Goal: Information Seeking & Learning: Compare options

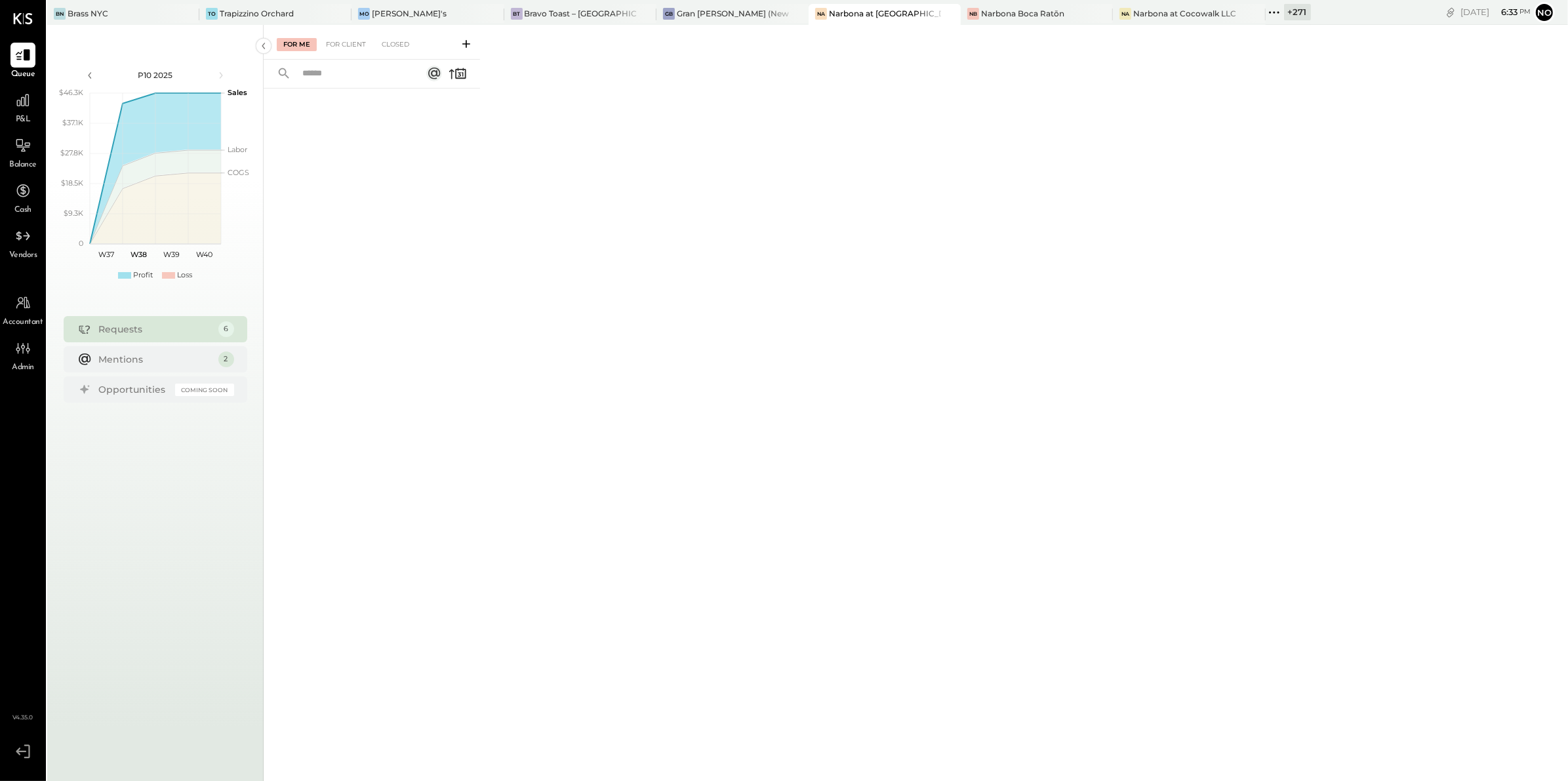
click at [1265, 15] on icon at bounding box center [1273, 12] width 17 height 17
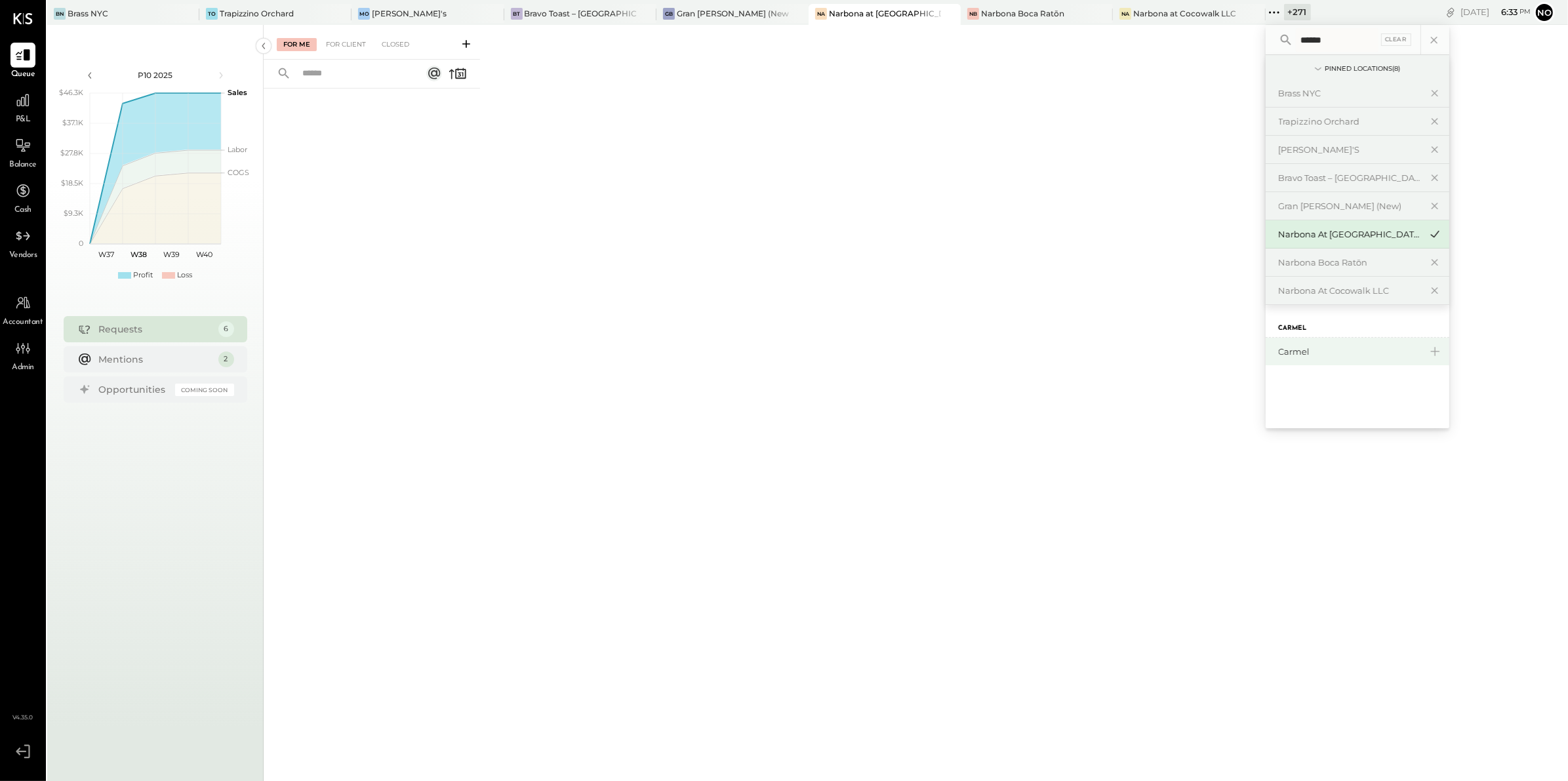
type input "******"
click at [1279, 346] on div "Carmel" at bounding box center [1350, 352] width 142 height 13
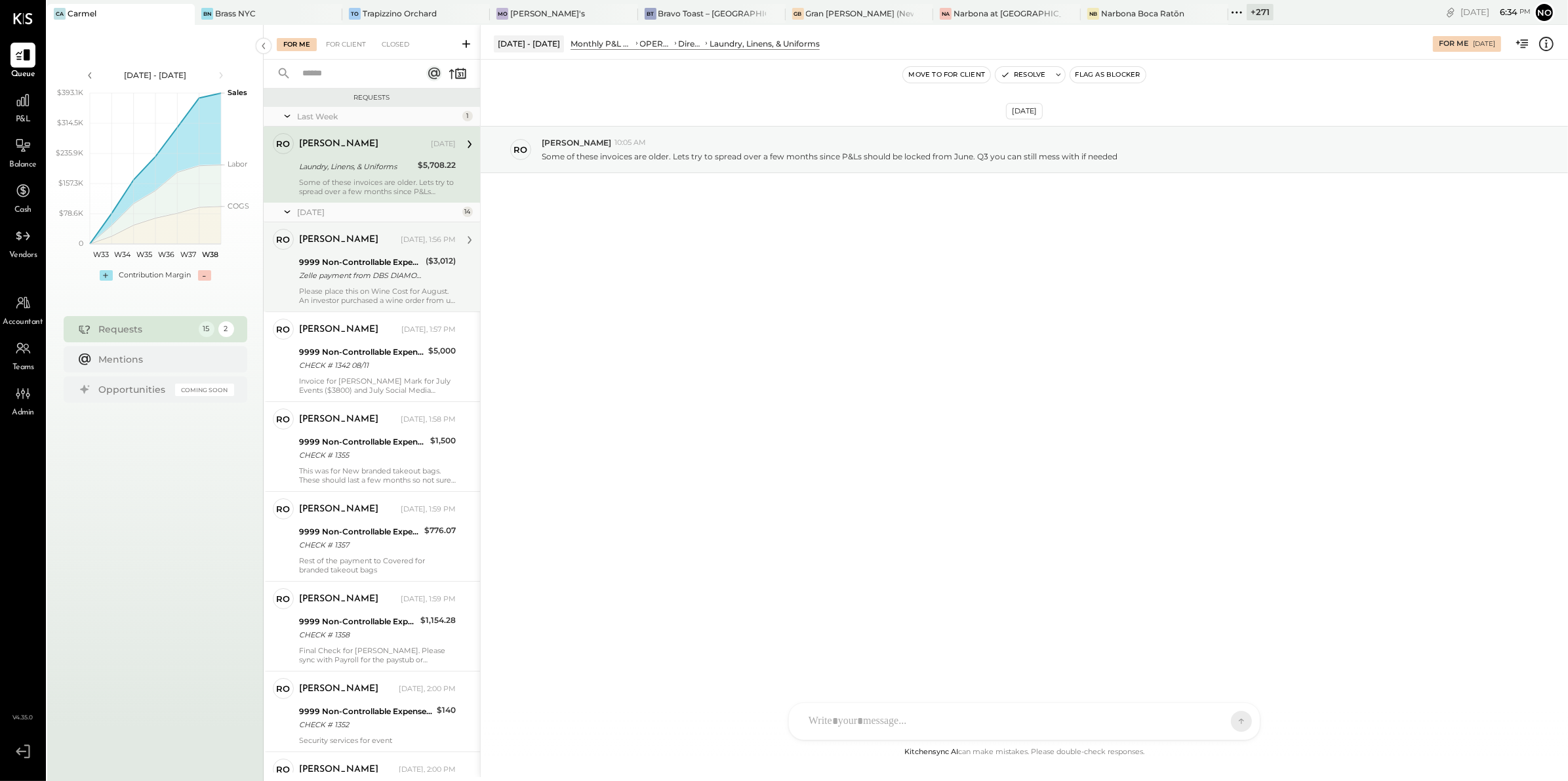
click at [364, 257] on div "9999 Non-Controllable Expenses:Other Income and Expenses:To Be Classified" at bounding box center [360, 262] width 123 height 13
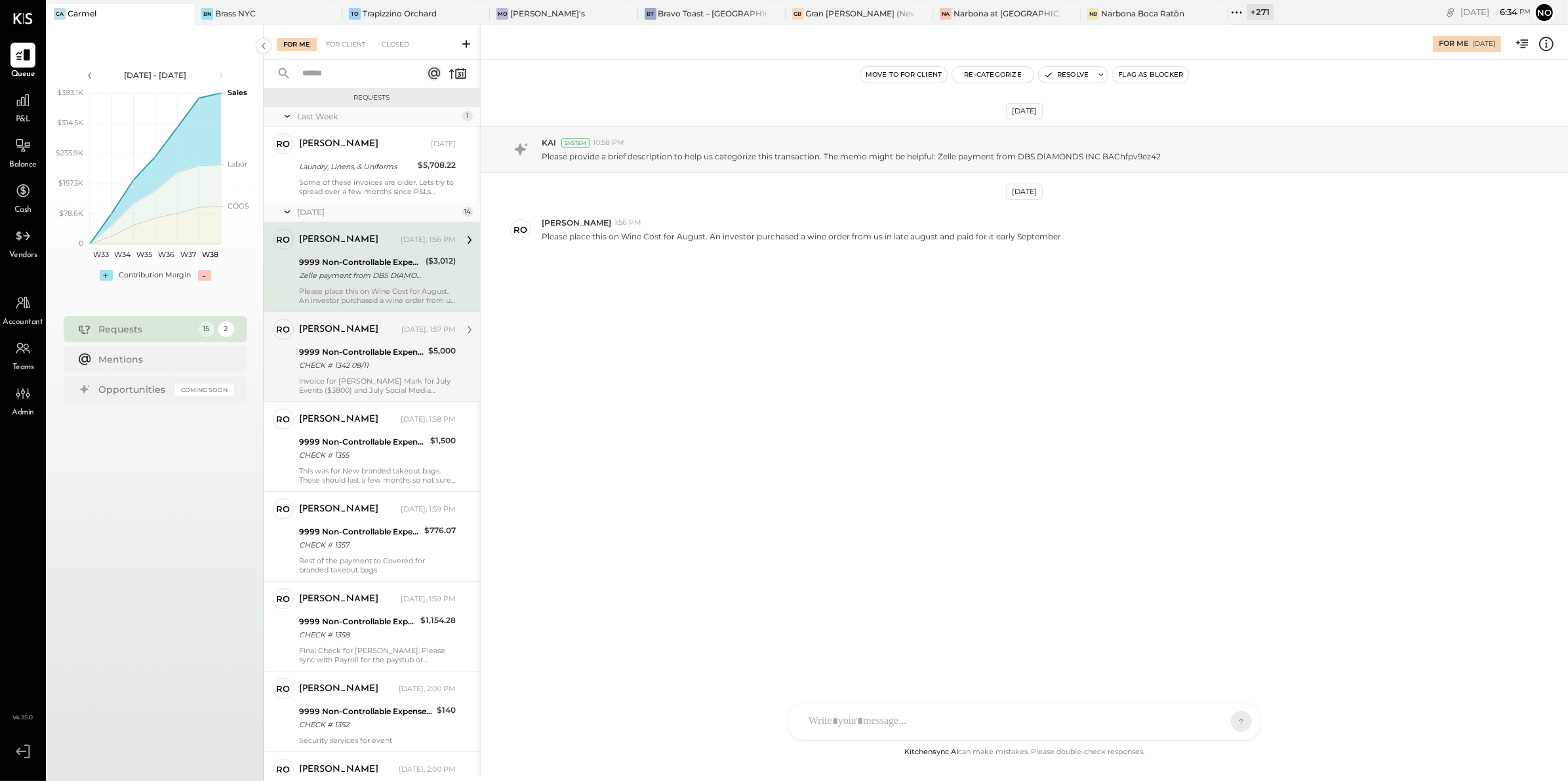
click at [338, 355] on div "9999 Non-Controllable Expenses:Other Income and Expenses:To Be Classified" at bounding box center [362, 352] width 125 height 13
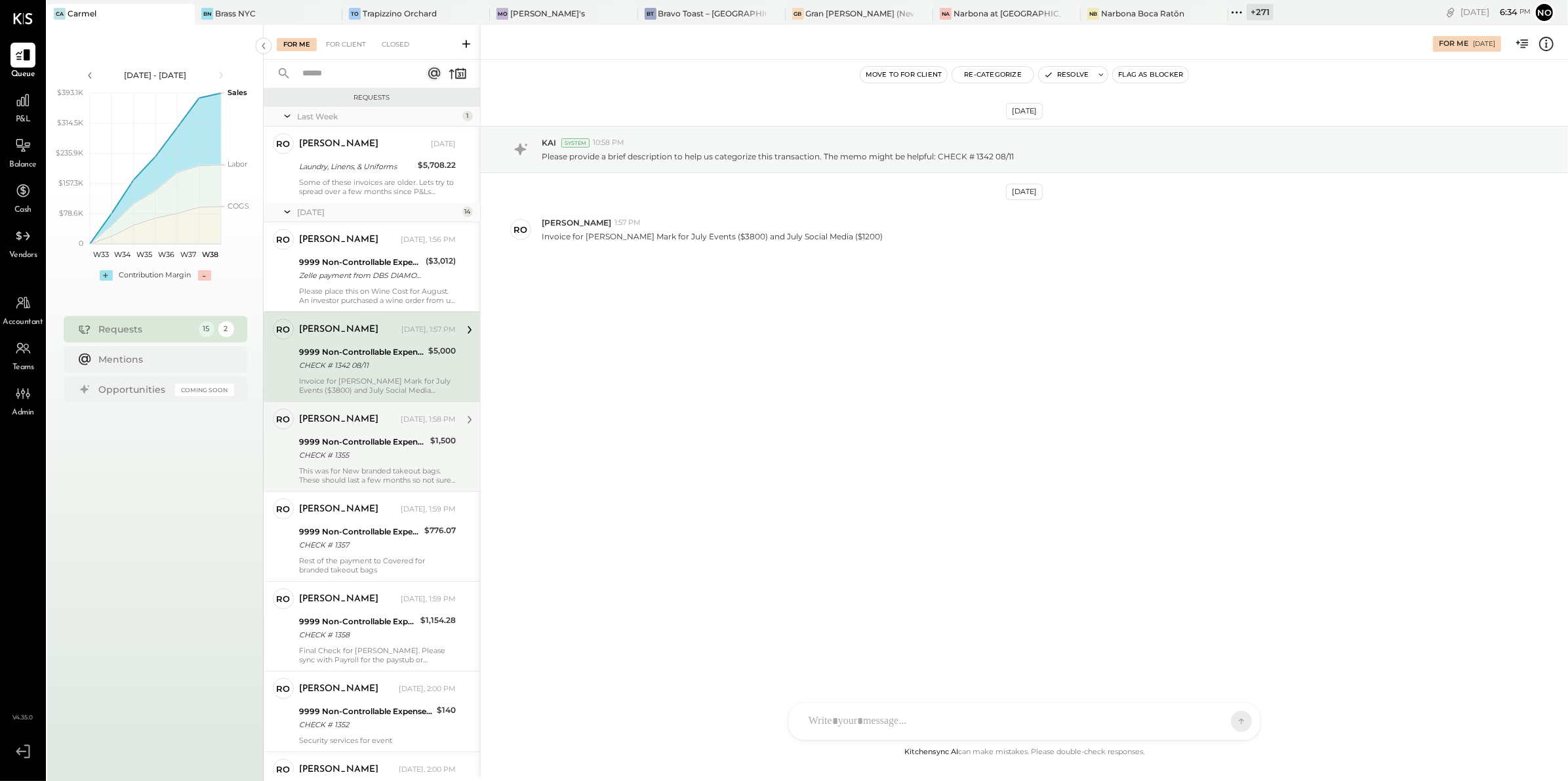
click at [319, 432] on div "[PERSON_NAME] [DATE], 1:58 PM 9999 Non-Controllable Expenses:Other Income and E…" at bounding box center [377, 446] width 156 height 76
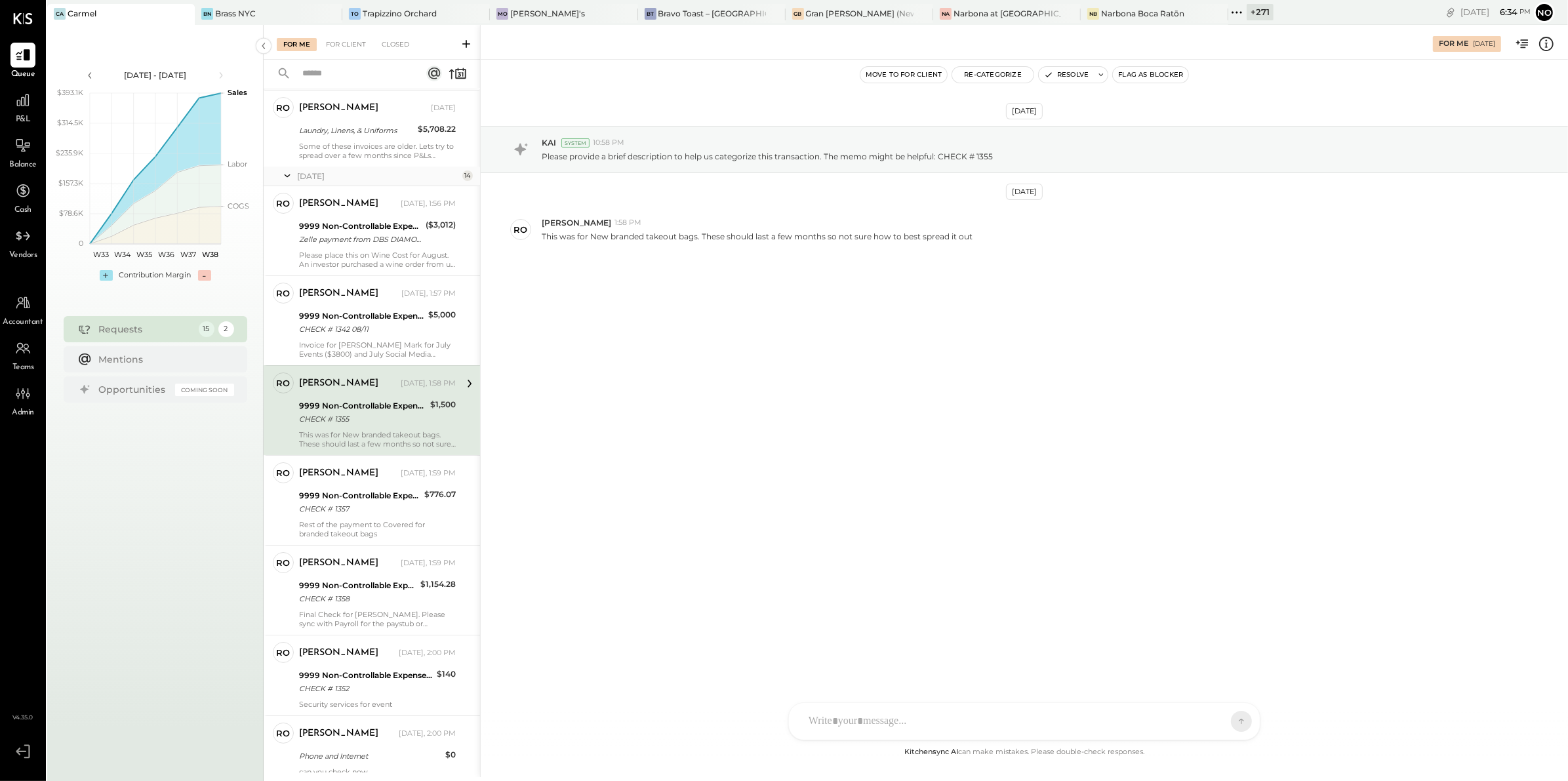
scroll to position [38, 0]
click at [361, 496] on div "9999 Non-Controllable Expenses:Other Income and Expenses:To Be Classified" at bounding box center [359, 494] width 121 height 13
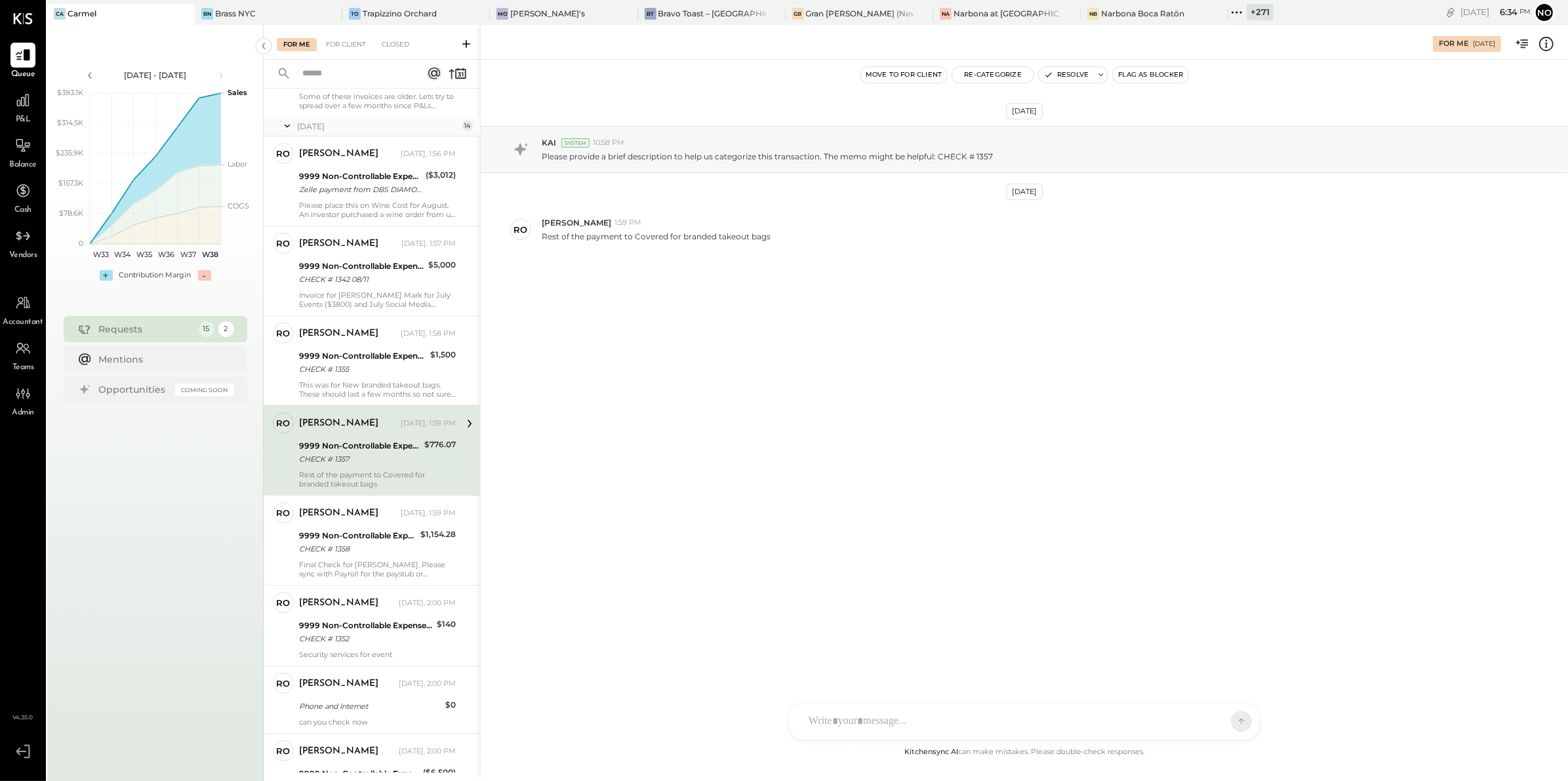
scroll to position [87, 0]
click at [339, 538] on div "9999 Non-Controllable Expenses:Other Income and Expenses:To Be Classified" at bounding box center [357, 535] width 117 height 13
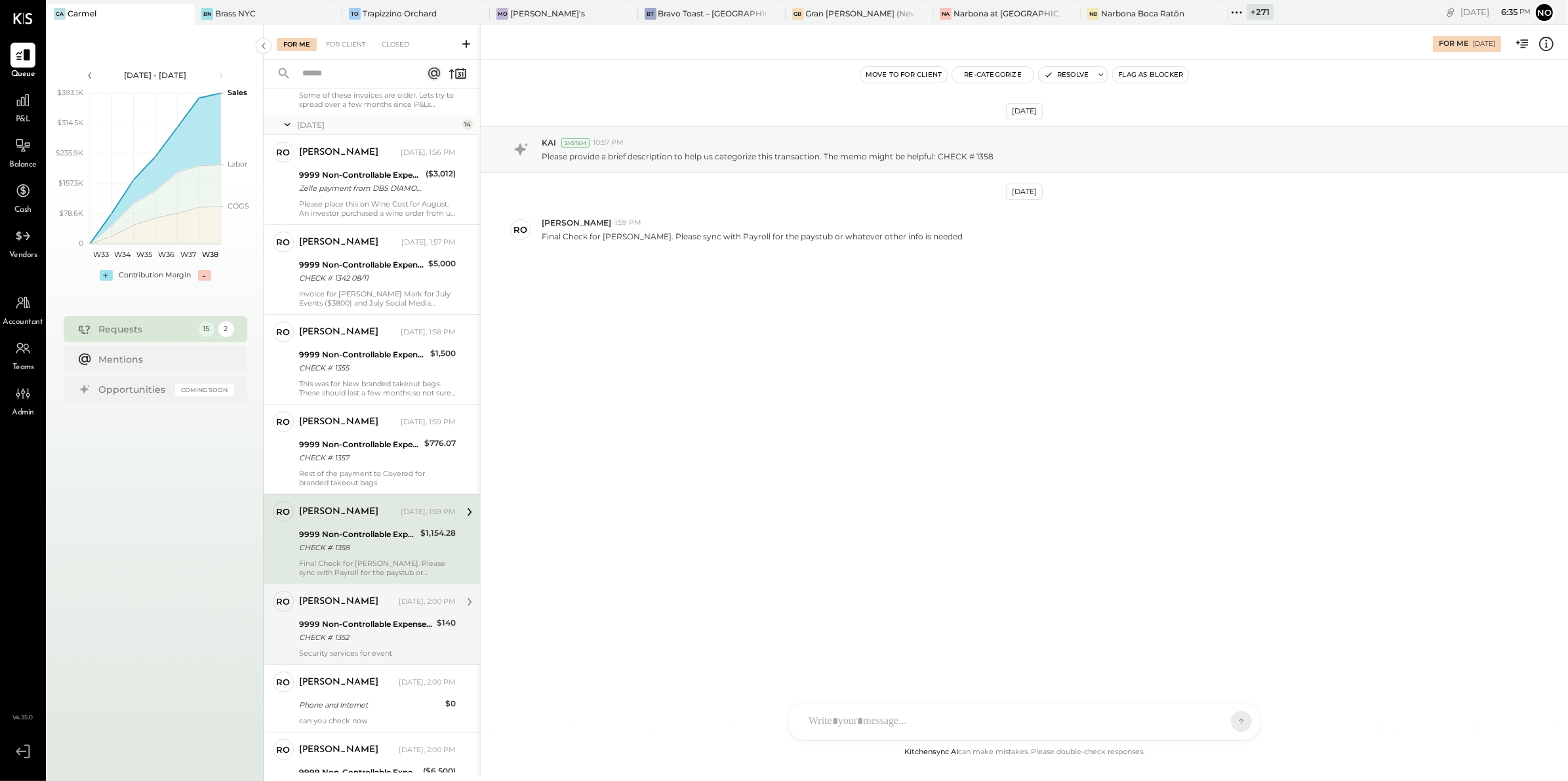
click at [339, 621] on div "9999 Non-Controllable Expenses:Other Income and Expenses:To Be Classified" at bounding box center [365, 625] width 134 height 13
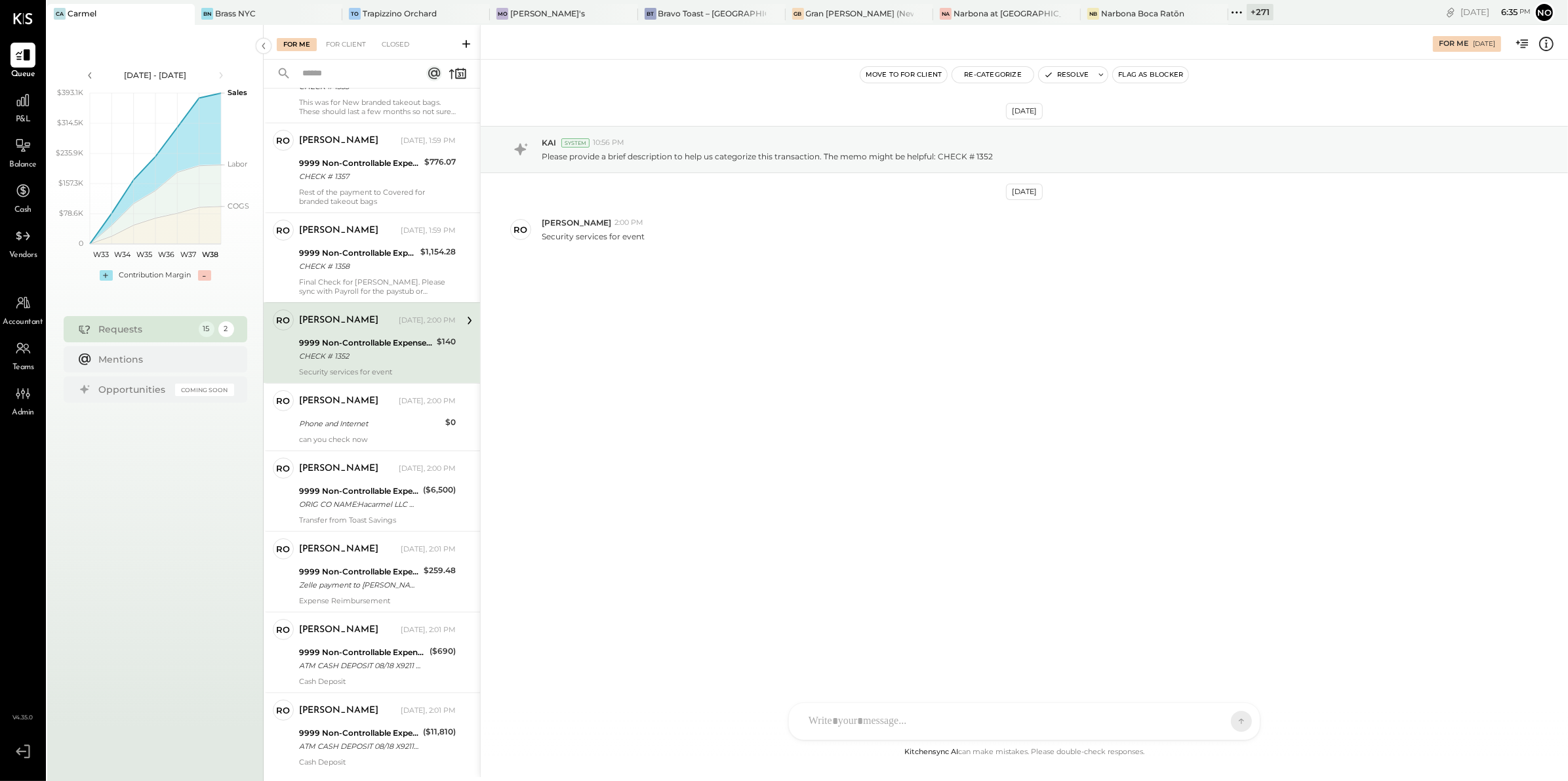
scroll to position [396, 0]
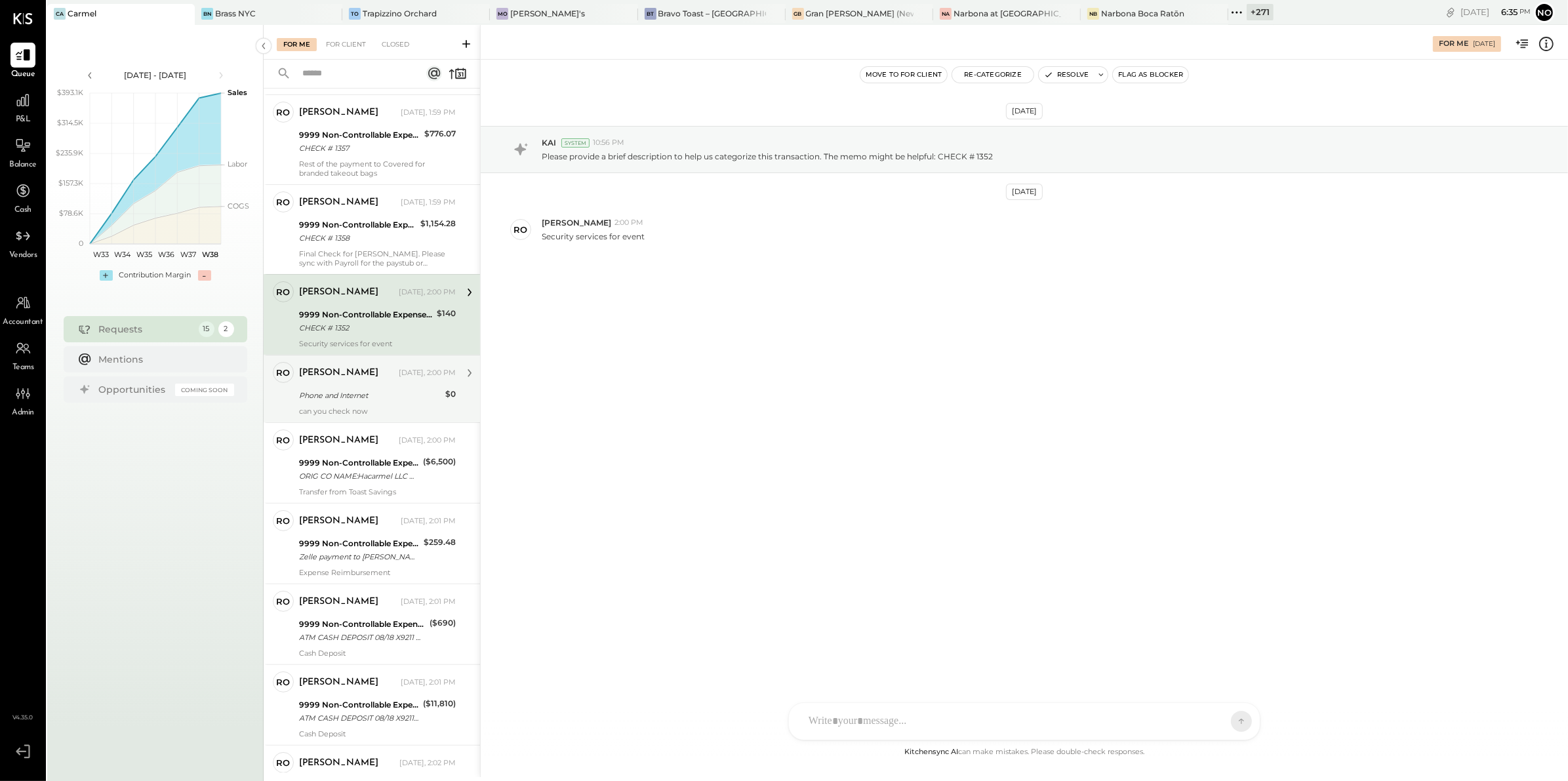
click at [394, 396] on div "Phone and Internet" at bounding box center [370, 396] width 143 height 13
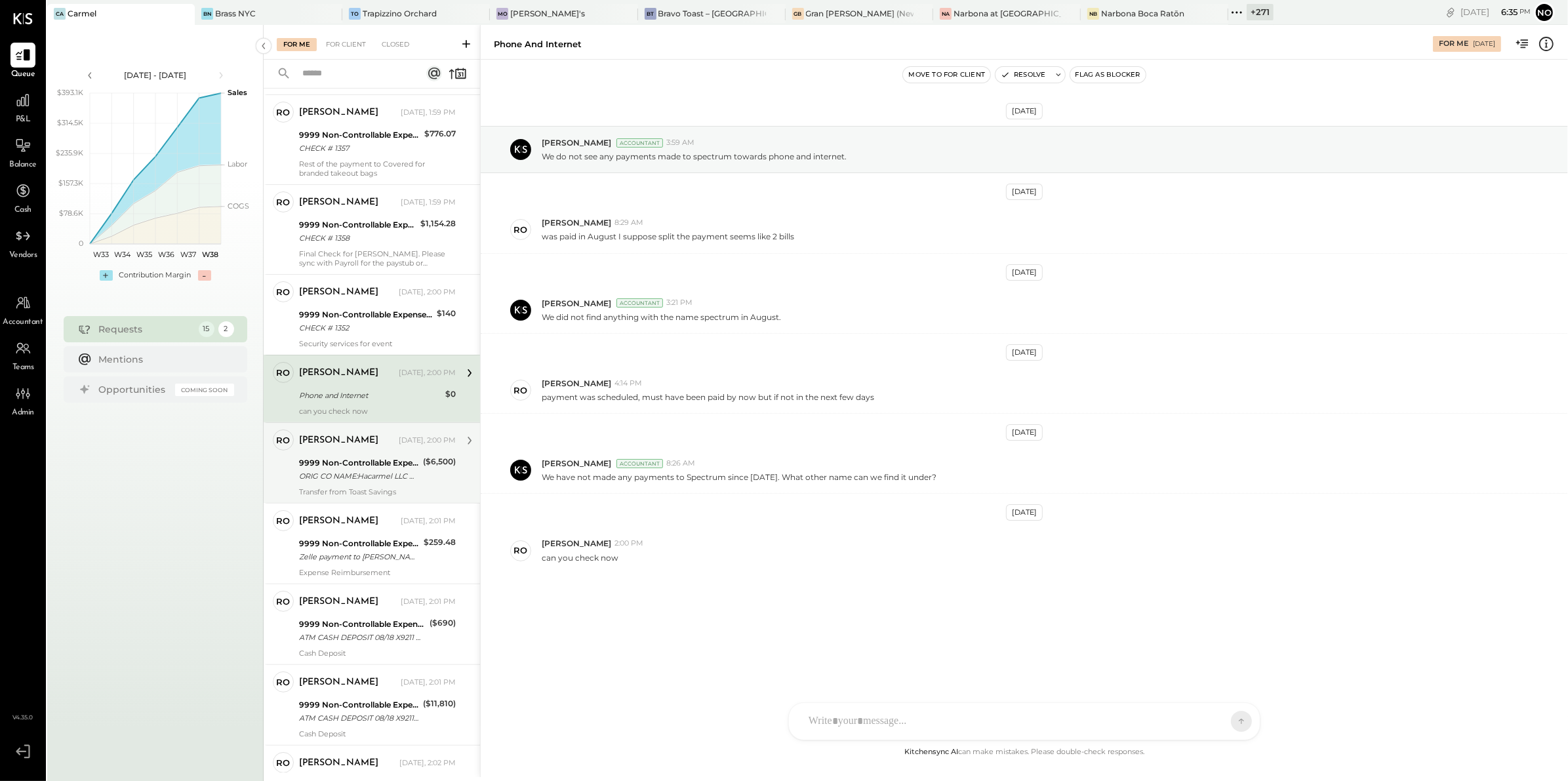
click at [353, 468] on div "9999 Non-Controllable Expenses:Other Income and Expenses:To Be Classified" at bounding box center [359, 463] width 120 height 13
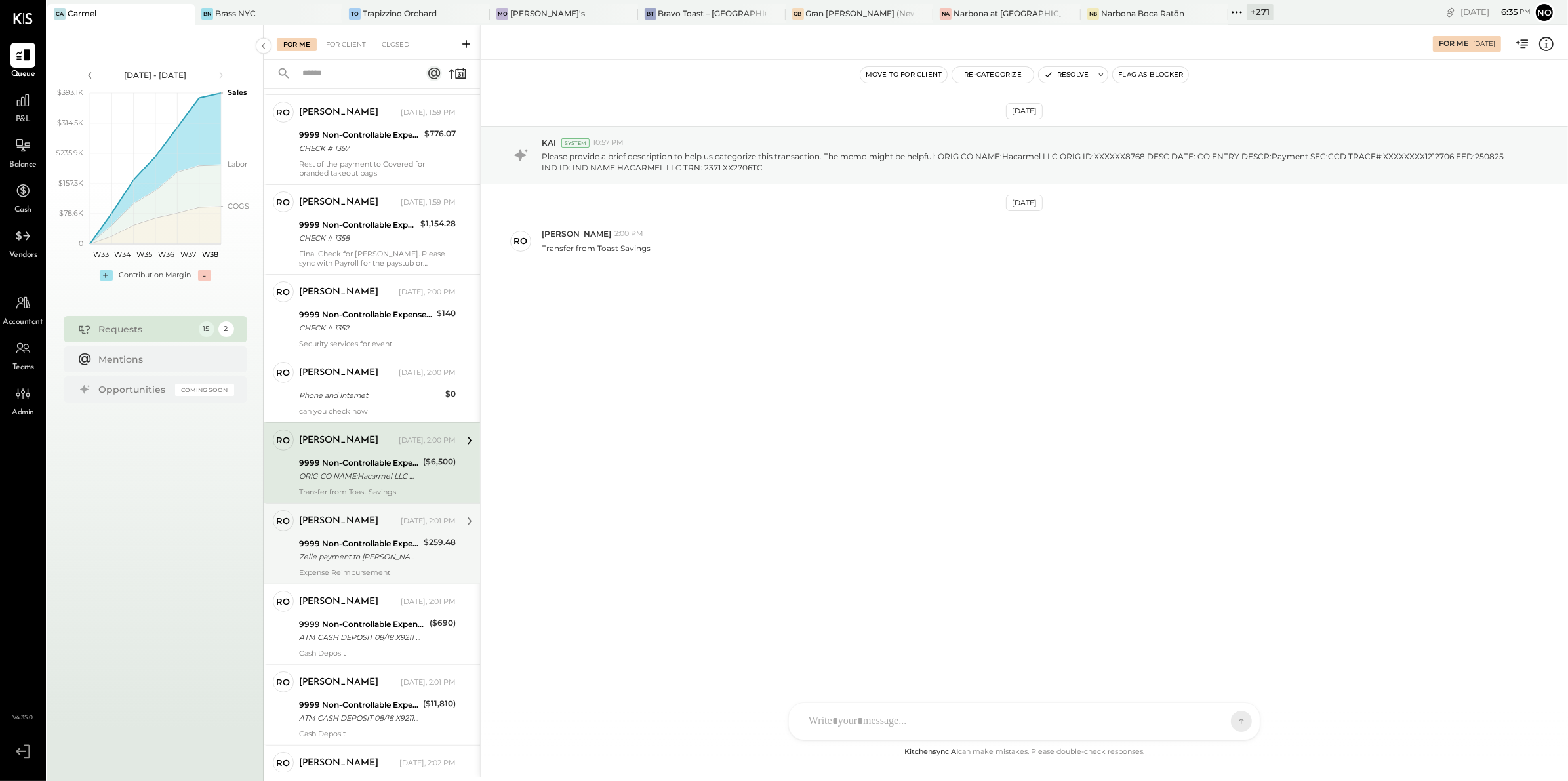
click at [333, 540] on div "9999 Non-Controllable Expenses:Other Income and Expenses:To Be Classified" at bounding box center [359, 544] width 121 height 13
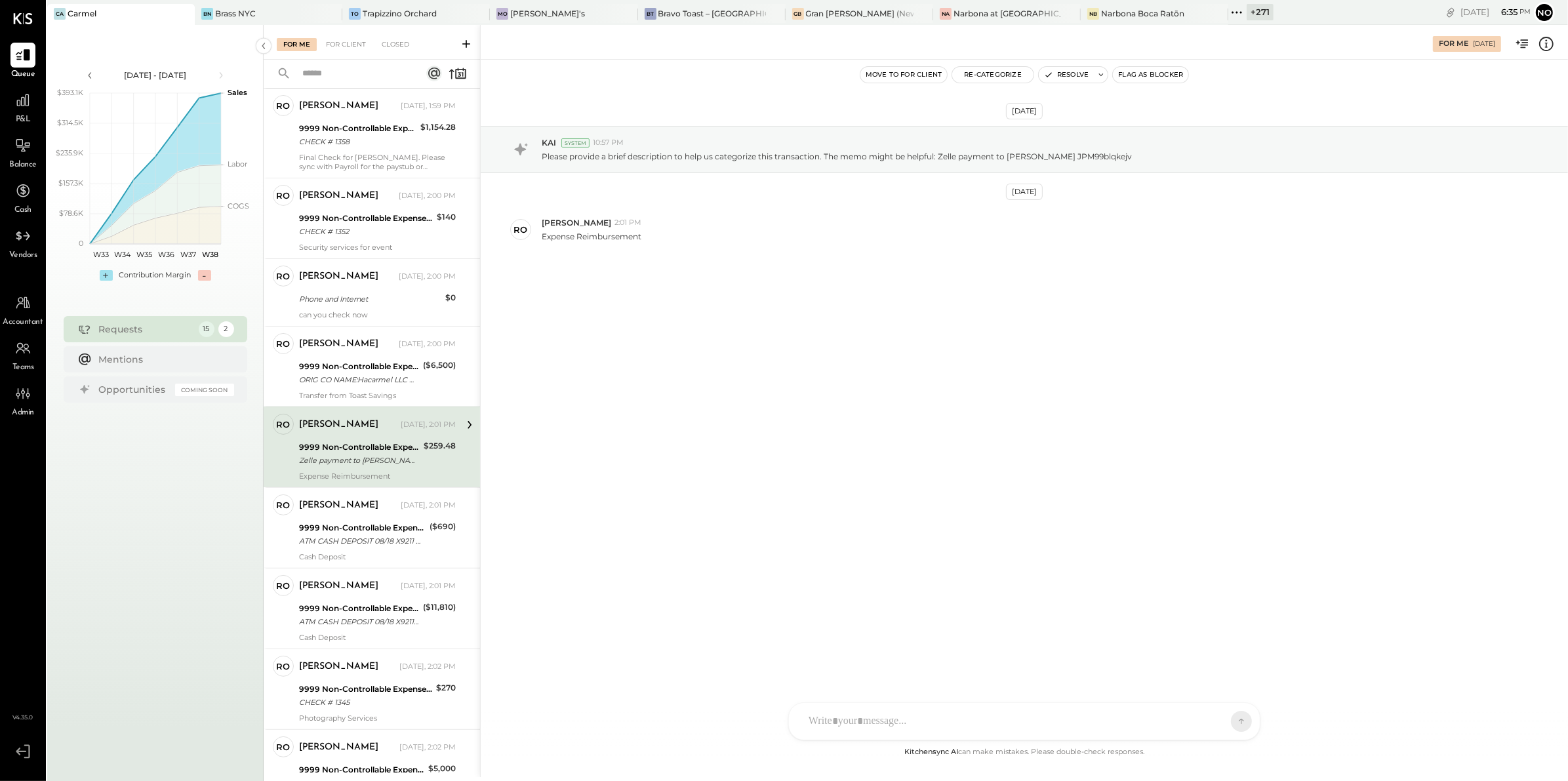
scroll to position [497, 0]
click at [346, 533] on div "ATM CASH DEPOSIT 08/18 X9211 HEATHERCLIFF RD MALIBU [GEOGRAPHIC_DATA]" at bounding box center [362, 537] width 126 height 13
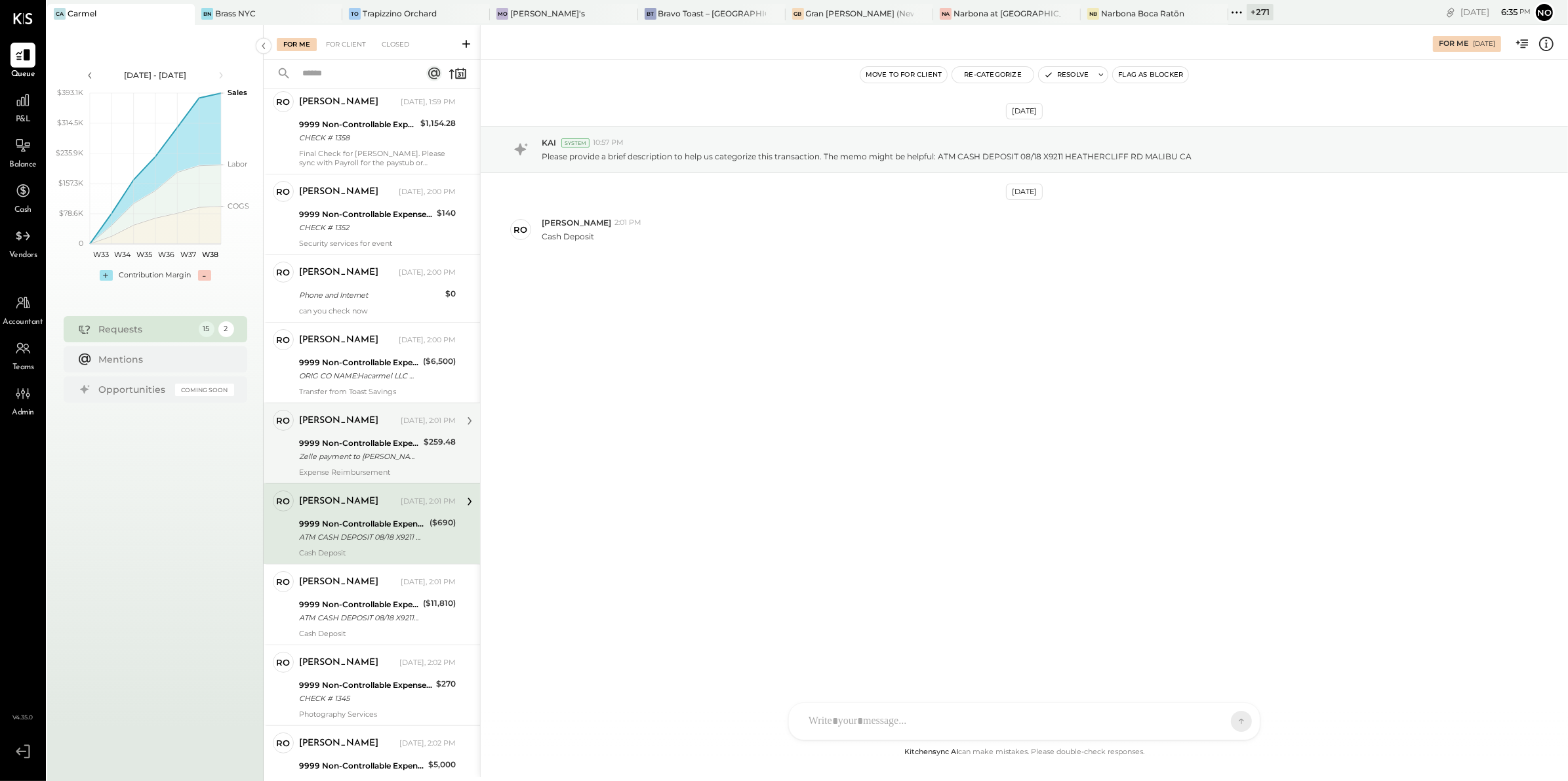
click at [353, 465] on div "[PERSON_NAME] [DATE], 2:01 PM 9999 Non-Controllable Expenses:Other Income and E…" at bounding box center [377, 444] width 156 height 67
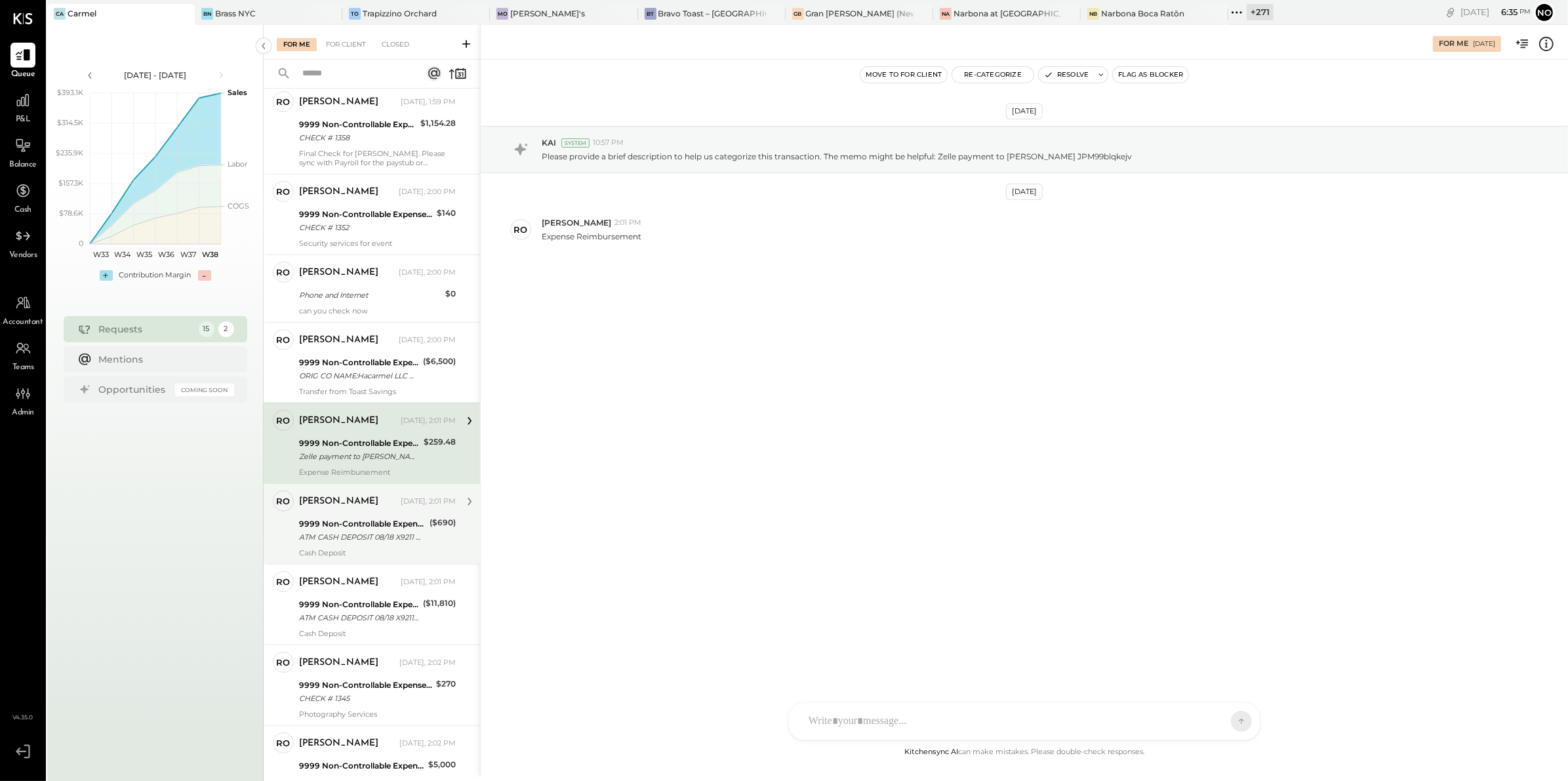
click at [328, 531] on div "ATM CASH DEPOSIT 08/18 X9211 HEATHERCLIFF RD MALIBU [GEOGRAPHIC_DATA]" at bounding box center [362, 537] width 126 height 13
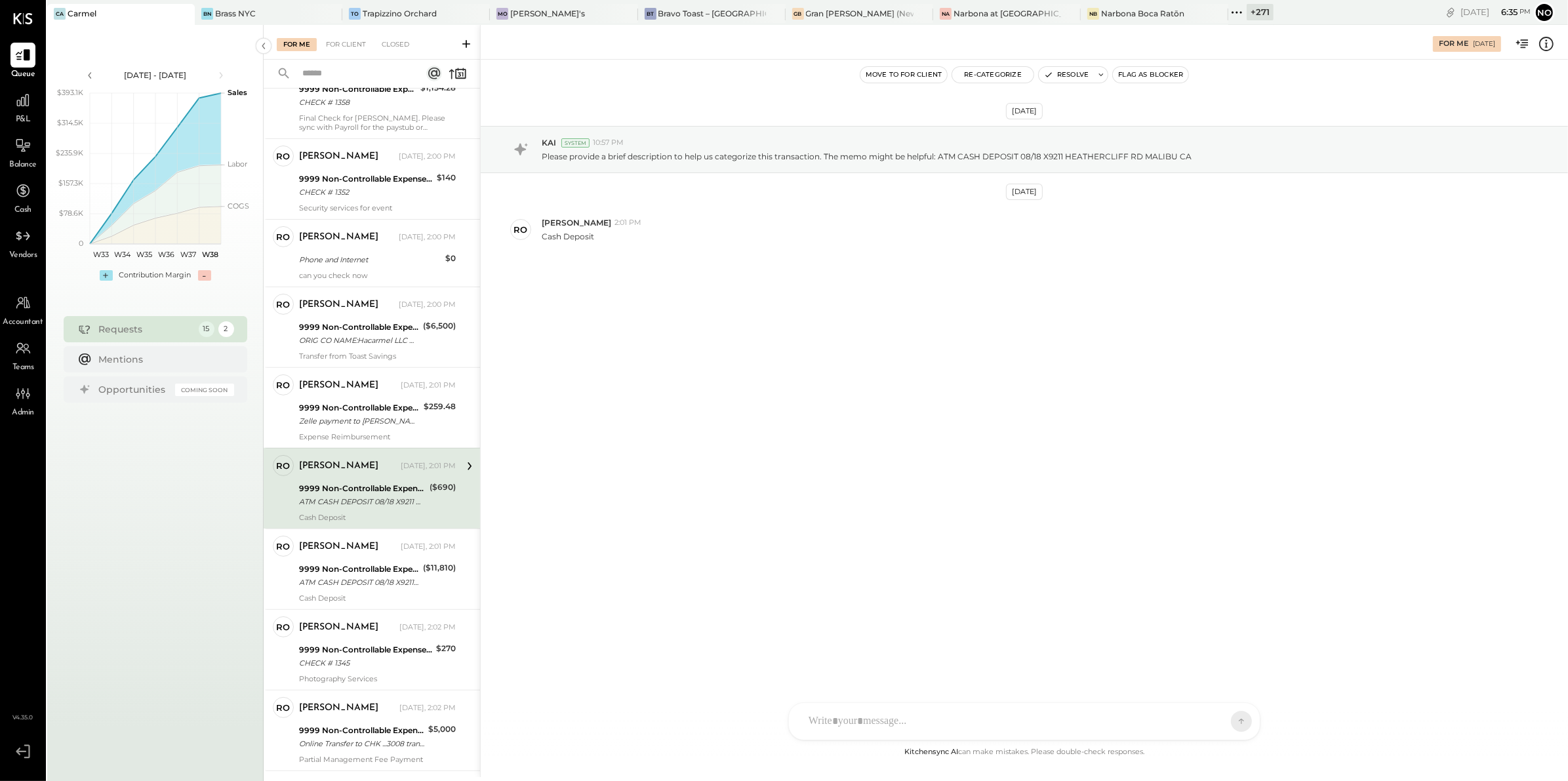
scroll to position [542, 0]
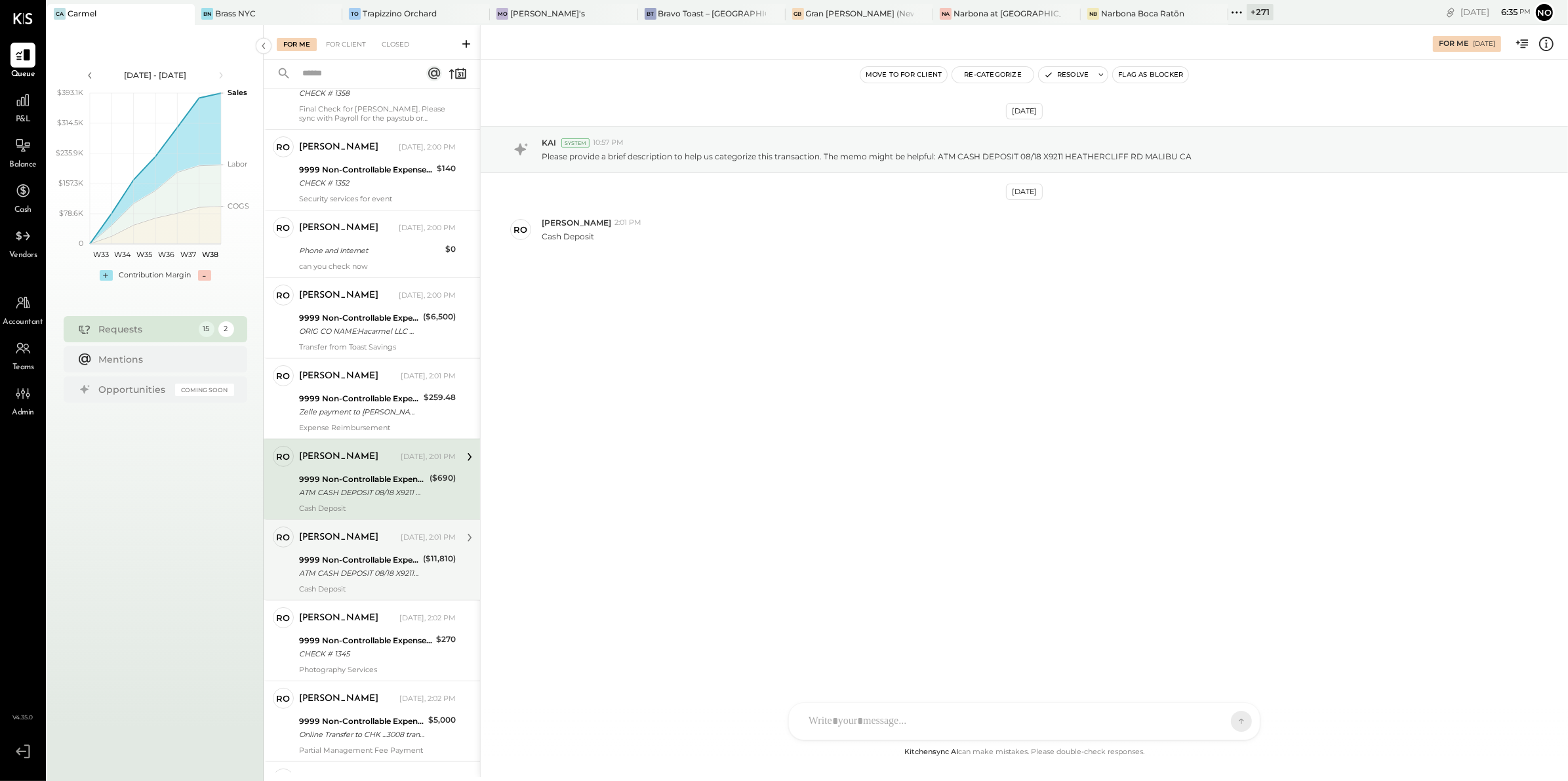
click at [331, 566] on div "9999 Non-Controllable Expenses:Other Income and Expenses:To Be Classified" at bounding box center [359, 560] width 120 height 13
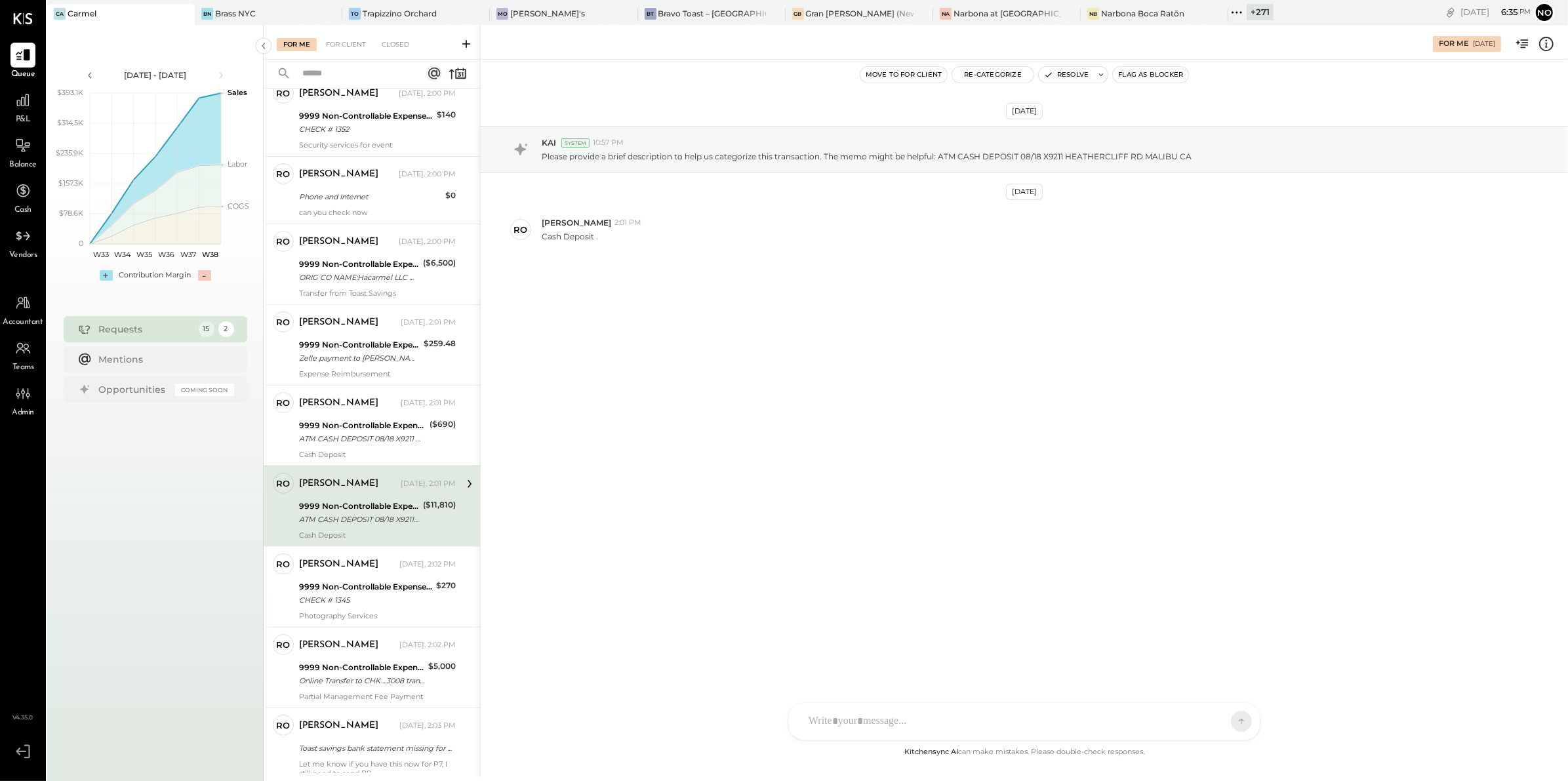
scroll to position [601, 0]
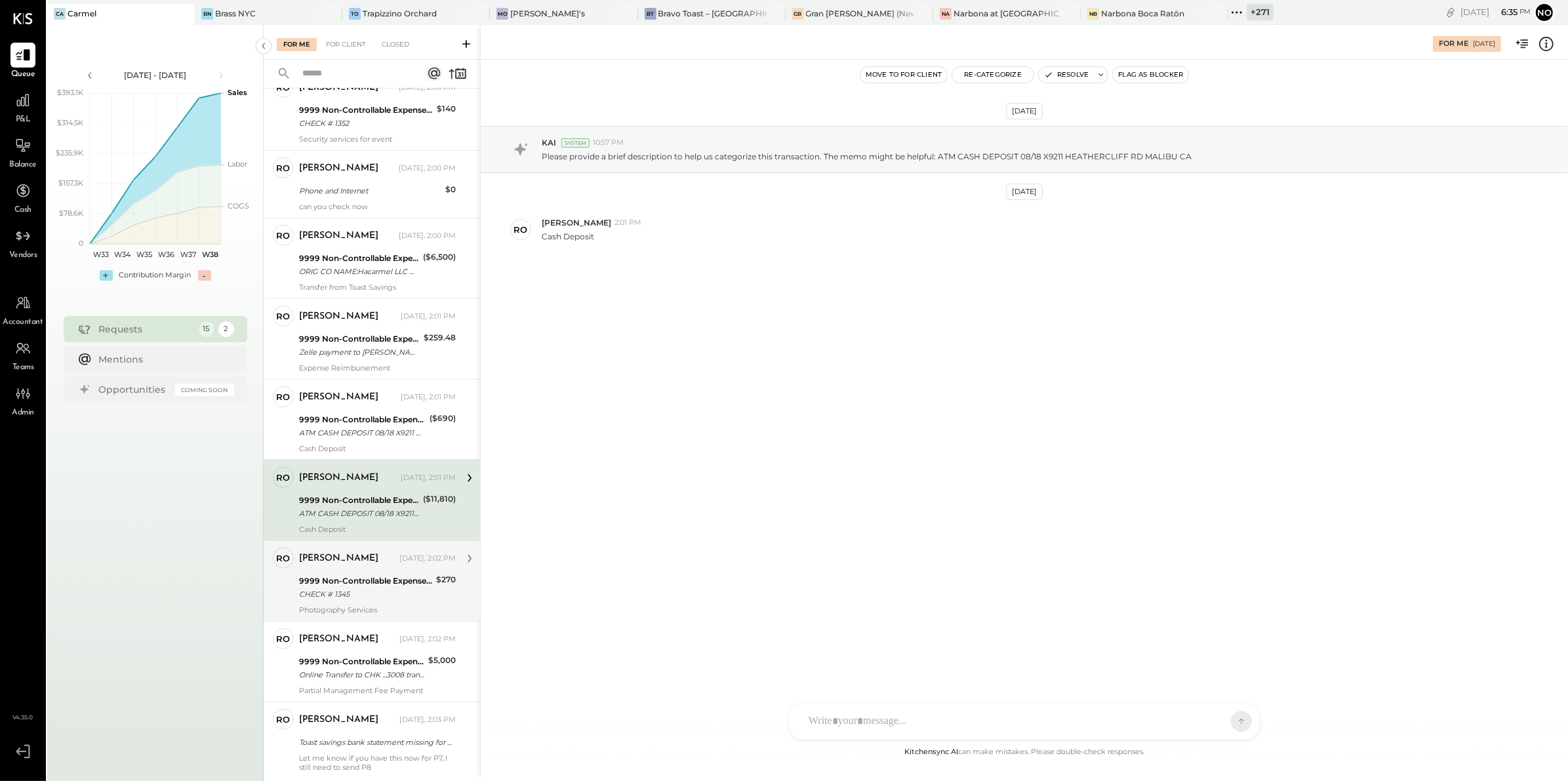
click at [336, 570] on div "[PERSON_NAME] [DATE], 2:02 PM" at bounding box center [377, 558] width 156 height 23
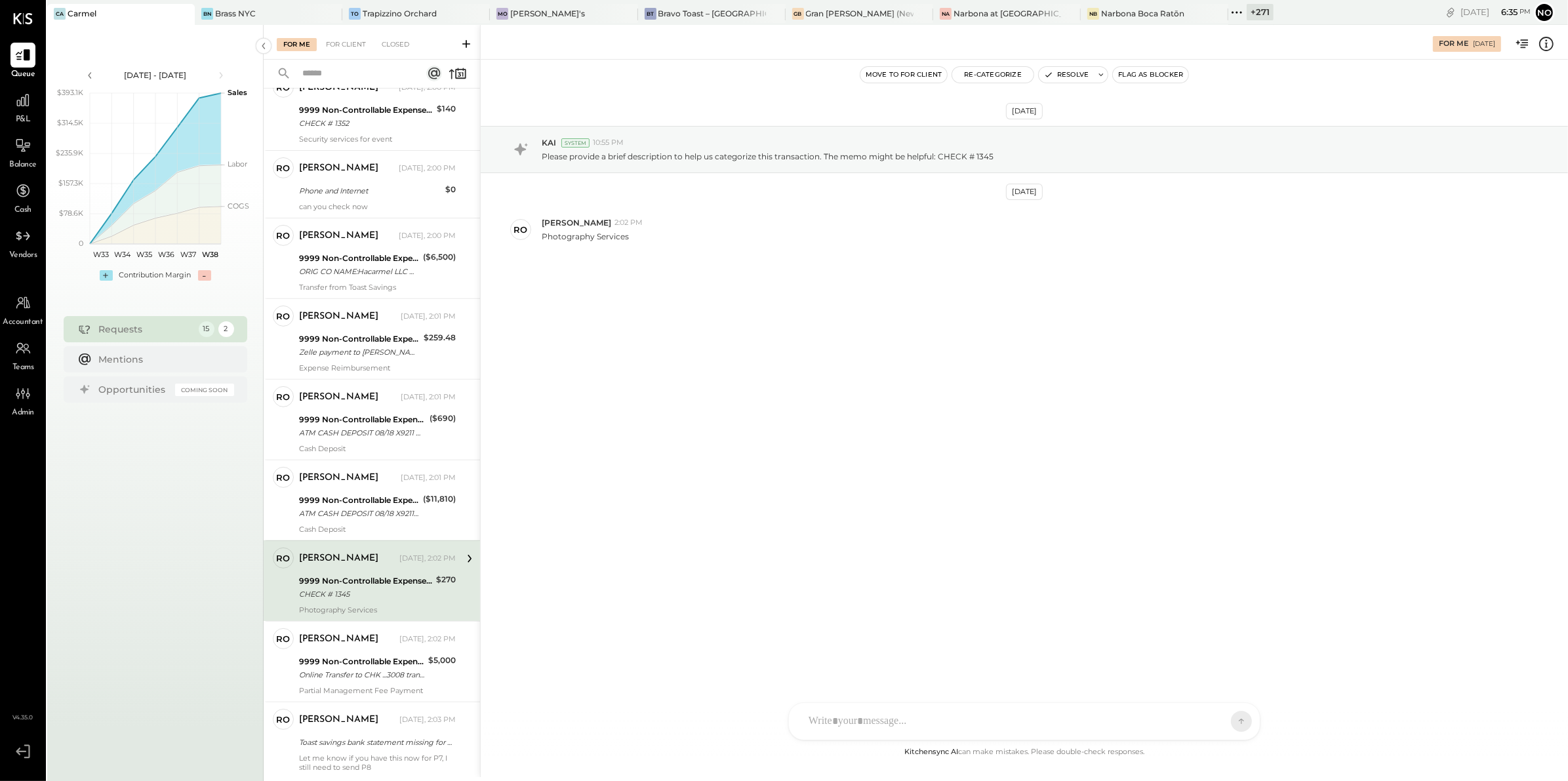
scroll to position [648, 0]
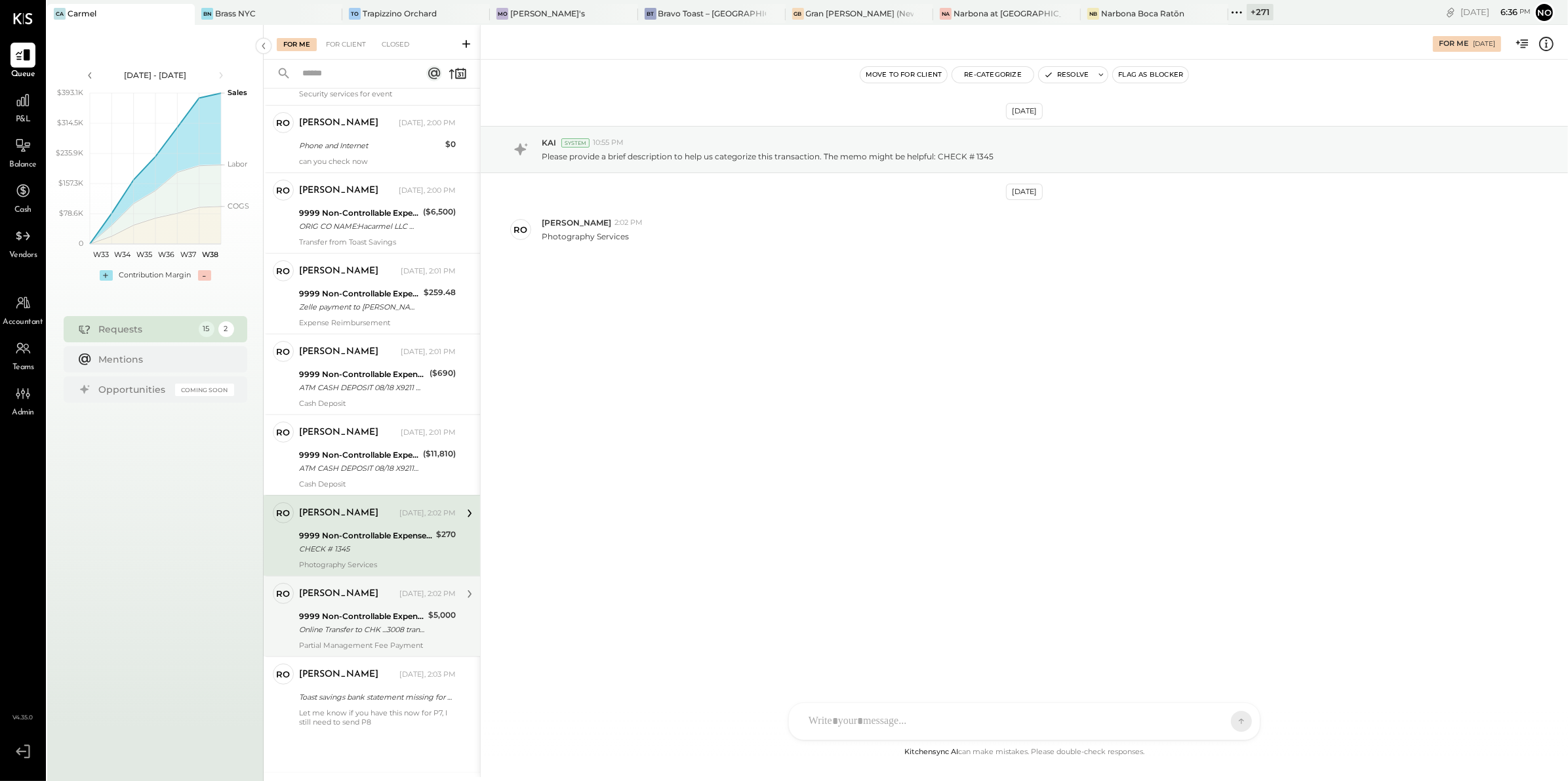
click at [330, 616] on div "9999 Non-Controllable Expenses:Other Income and Expenses:To Be Classified" at bounding box center [362, 616] width 125 height 13
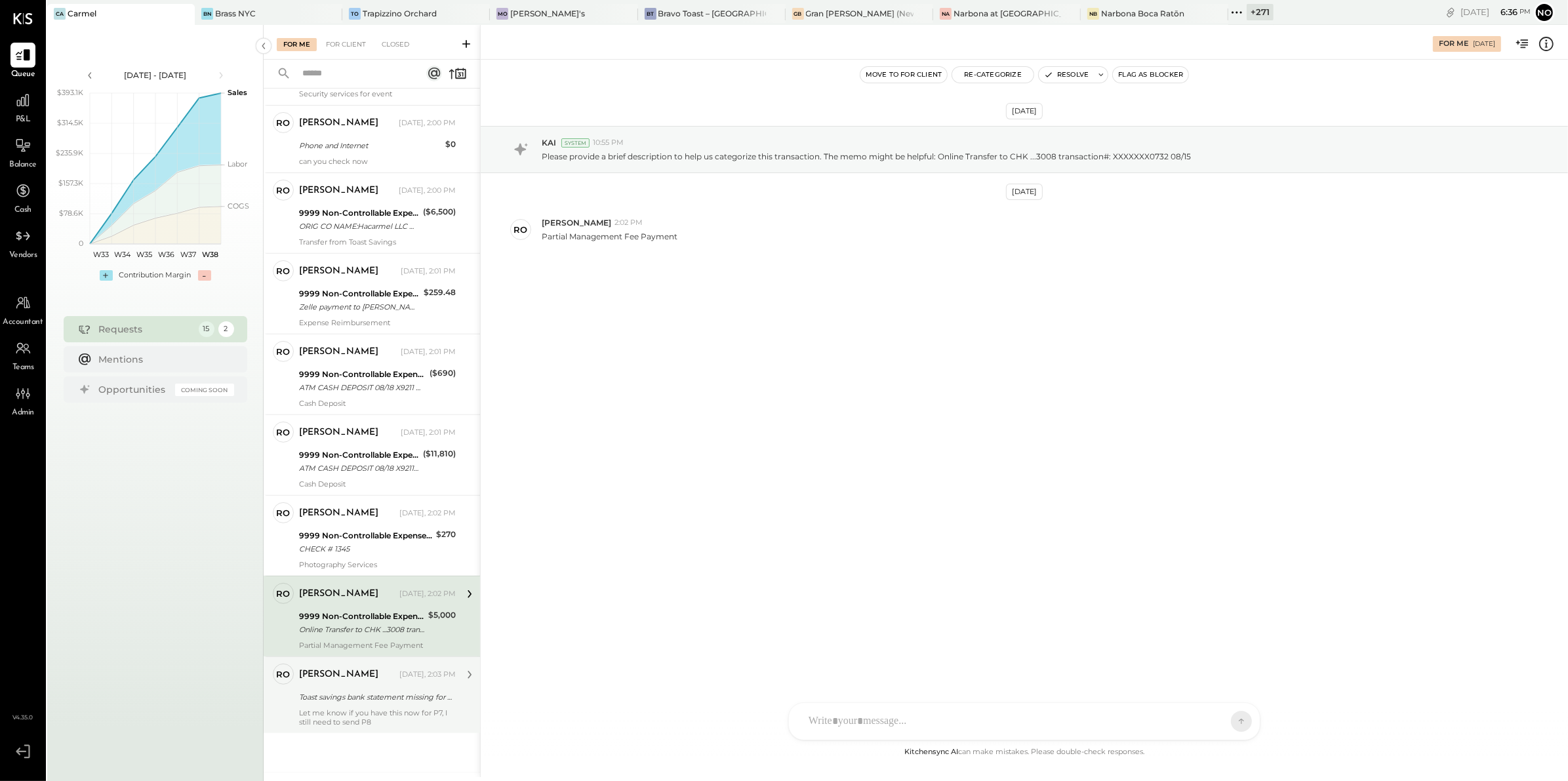
click at [332, 709] on div "Let me know if you have this now for P7, I still need to send P8" at bounding box center [377, 717] width 156 height 18
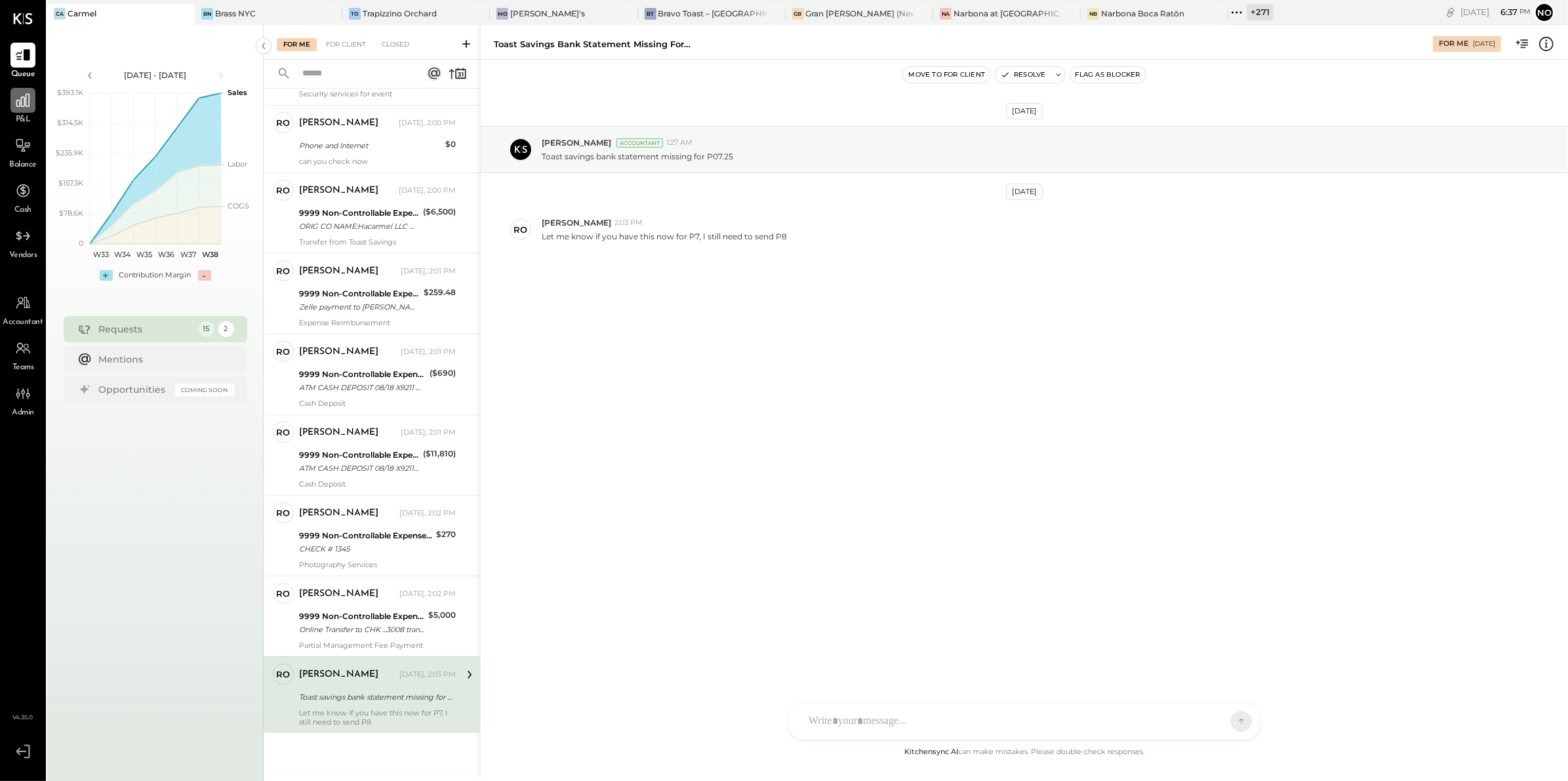
click at [20, 105] on icon at bounding box center [23, 100] width 17 height 17
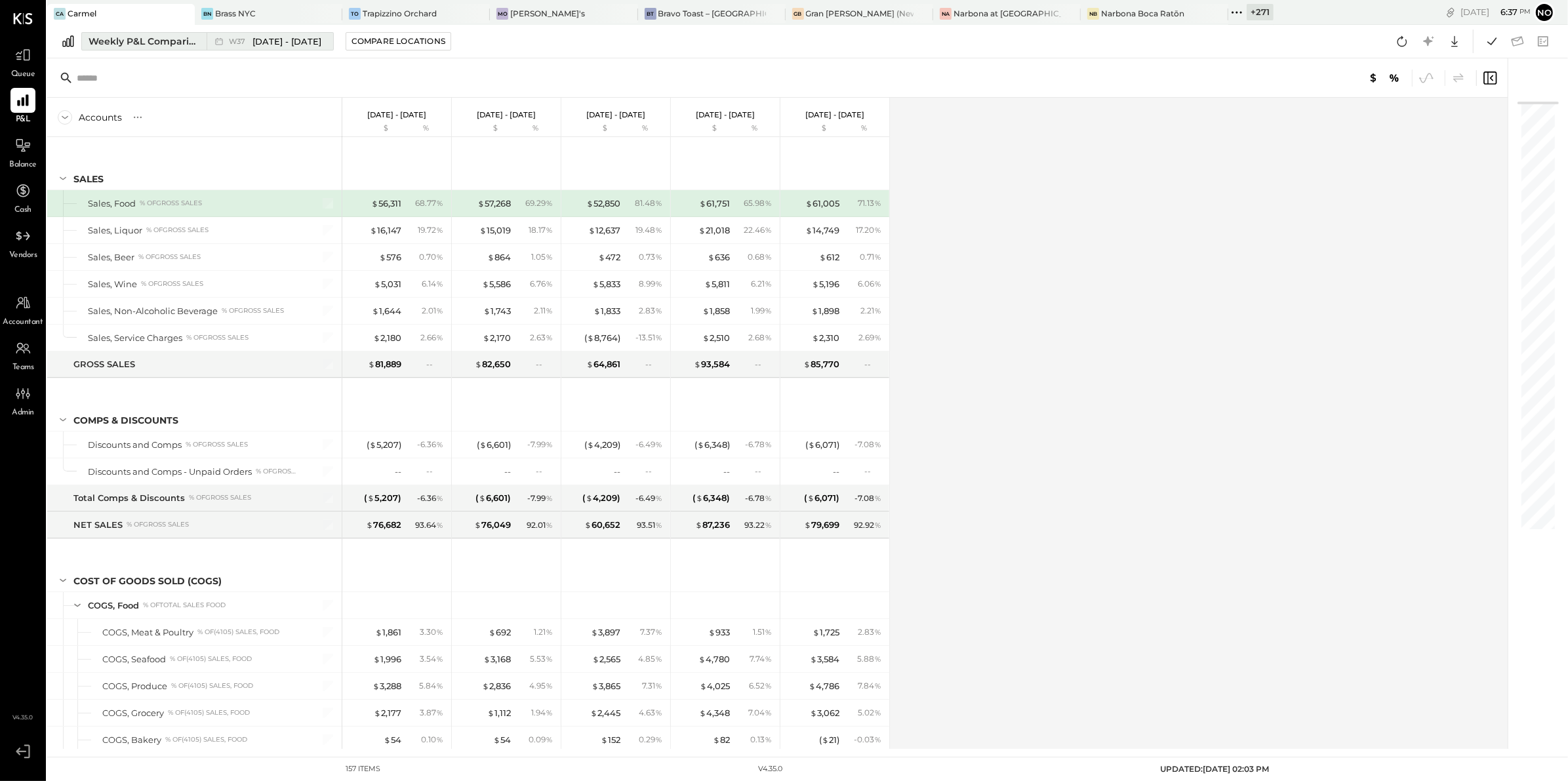
click at [175, 44] on div "Weekly P&L Comparison" at bounding box center [143, 41] width 110 height 13
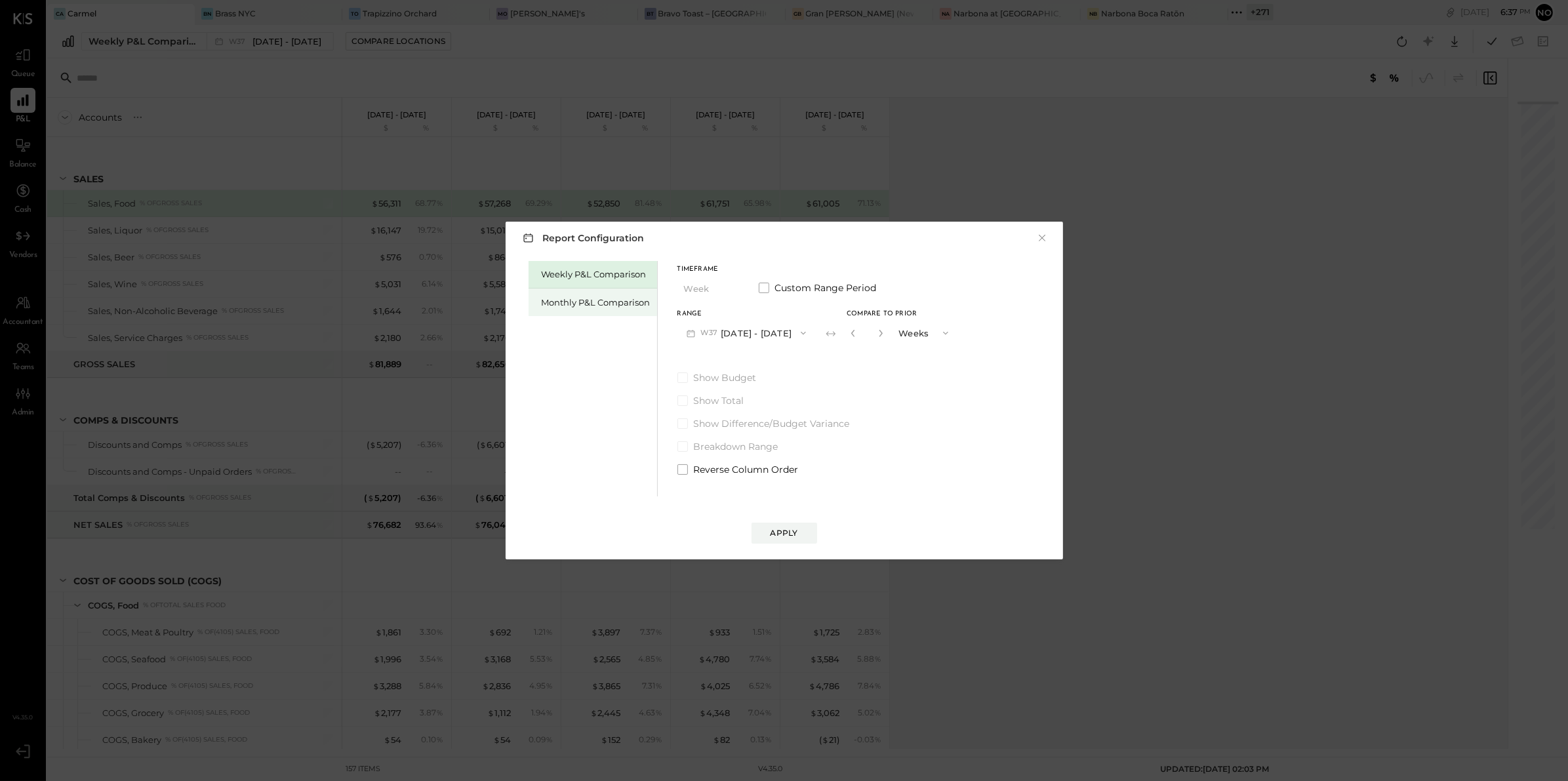
click at [611, 303] on div "Monthly P&L Comparison" at bounding box center [596, 303] width 109 height 13
click at [774, 332] on button "M09 [DATE] - [DATE]" at bounding box center [746, 333] width 138 height 25
click at [754, 364] on span "[DATE] - [DATE]" at bounding box center [740, 362] width 63 height 11
click at [846, 335] on div "Compare" at bounding box center [856, 335] width 43 height 11
click at [876, 334] on icon "button" at bounding box center [880, 333] width 8 height 8
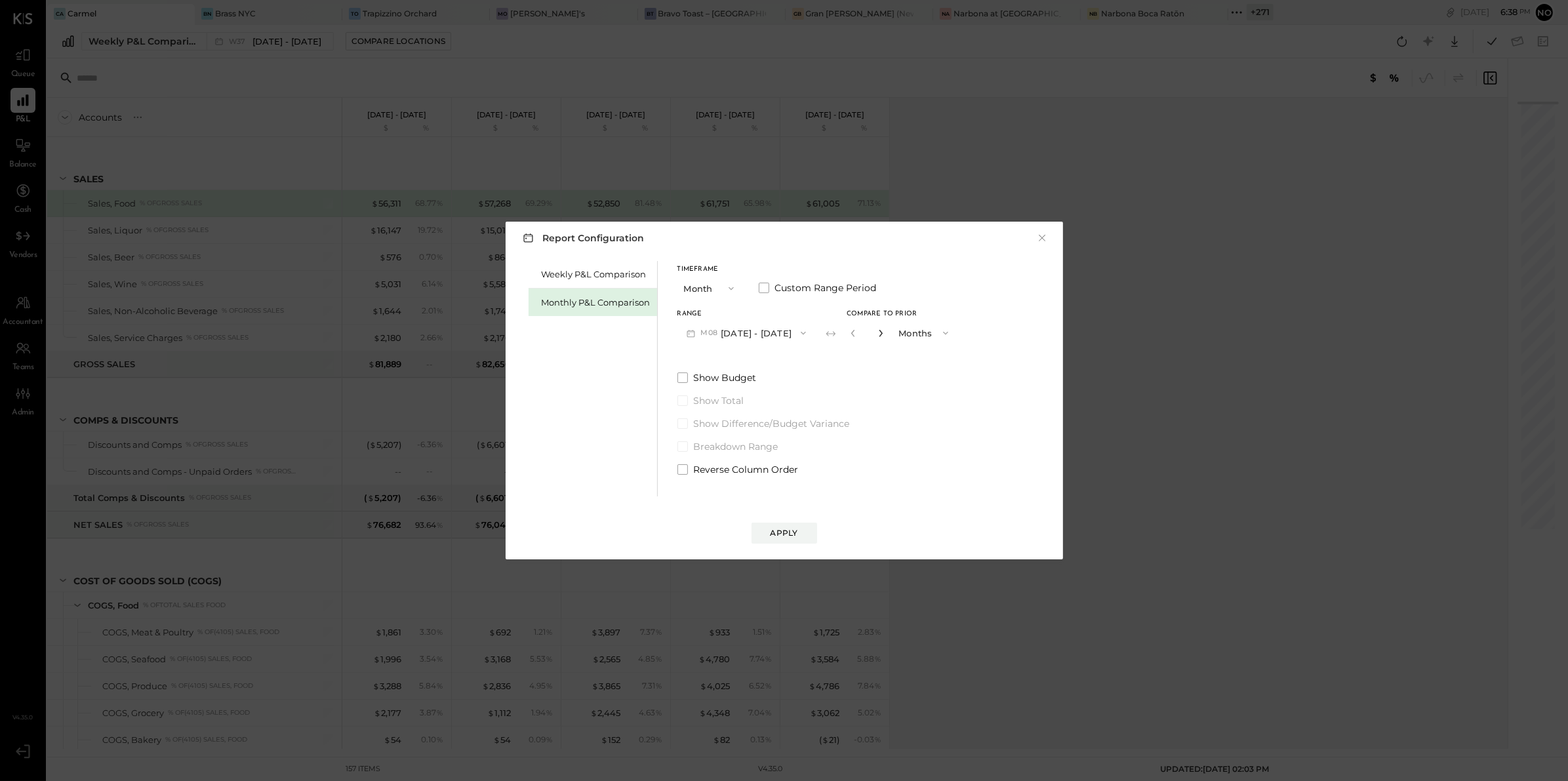
click at [876, 334] on icon "button" at bounding box center [880, 333] width 8 height 8
type input "*"
click at [796, 536] on div "Apply" at bounding box center [784, 533] width 27 height 11
